Goal: Information Seeking & Learning: Compare options

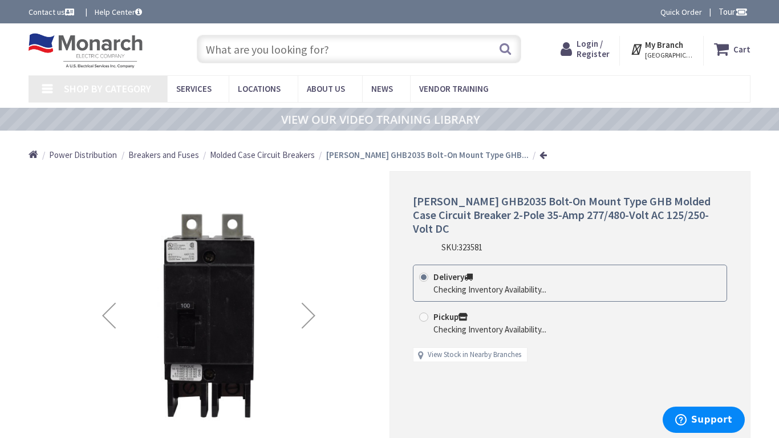
type input "Central Pk, [STREET_ADDRESS][PERSON_NAME]"
